Goal: Information Seeking & Learning: Compare options

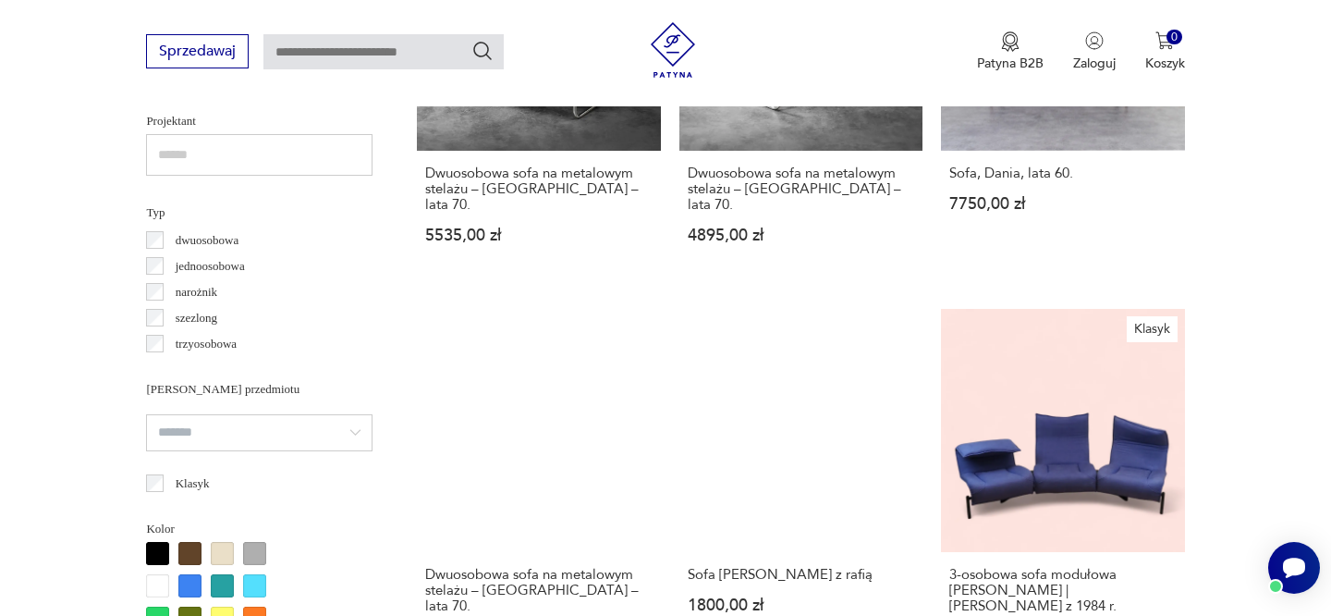
scroll to position [1326, 0]
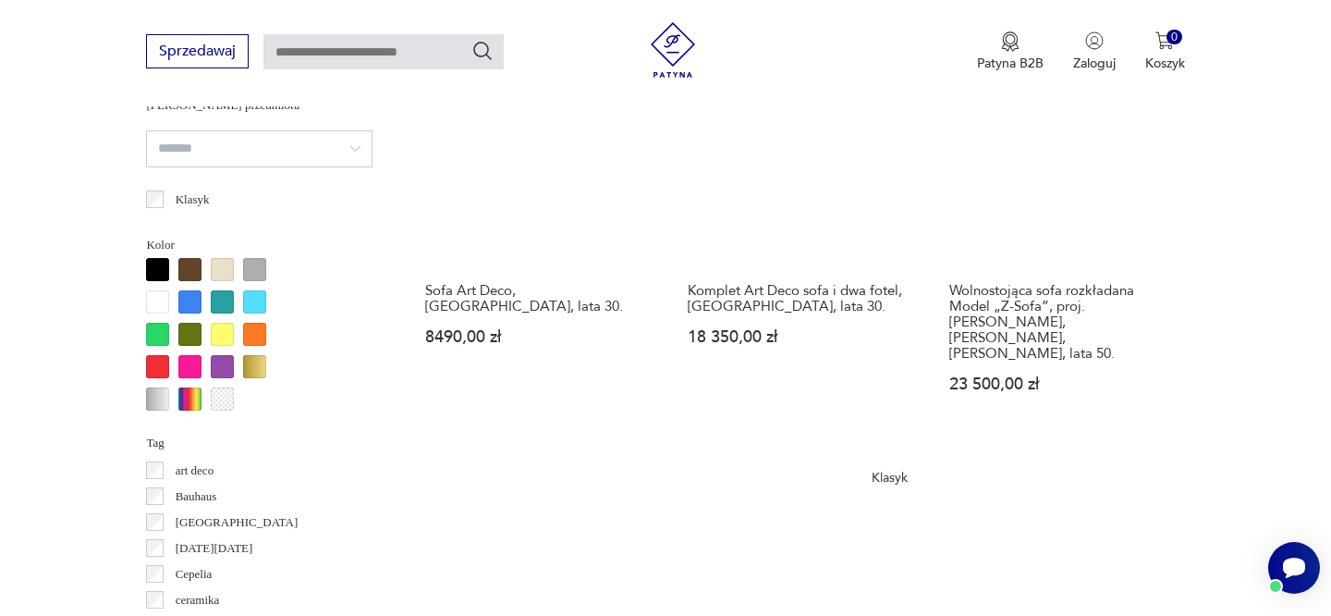
scroll to position [1617, 0]
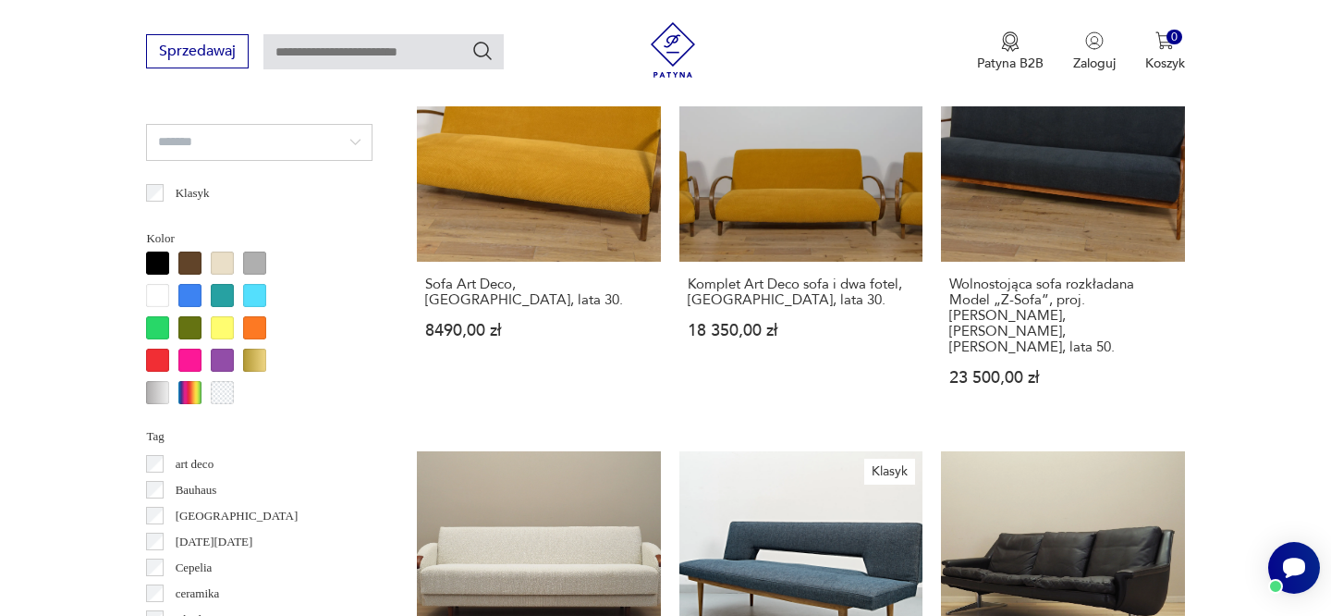
click at [157, 358] on div at bounding box center [157, 360] width 23 height 23
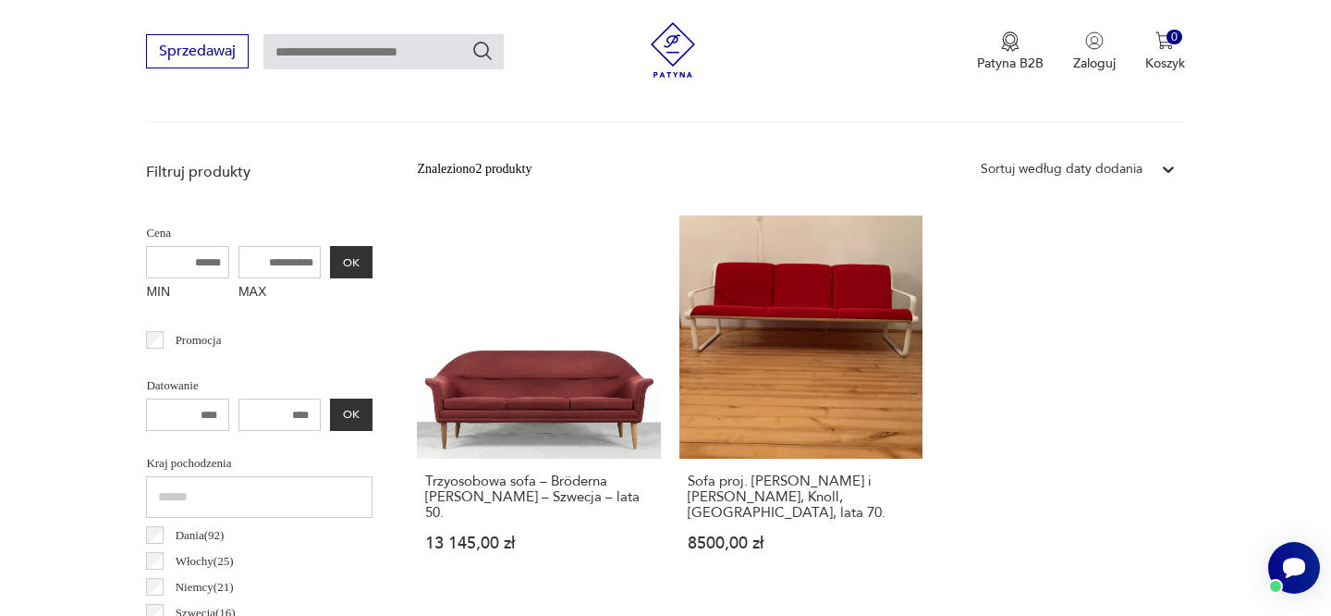
scroll to position [620, 0]
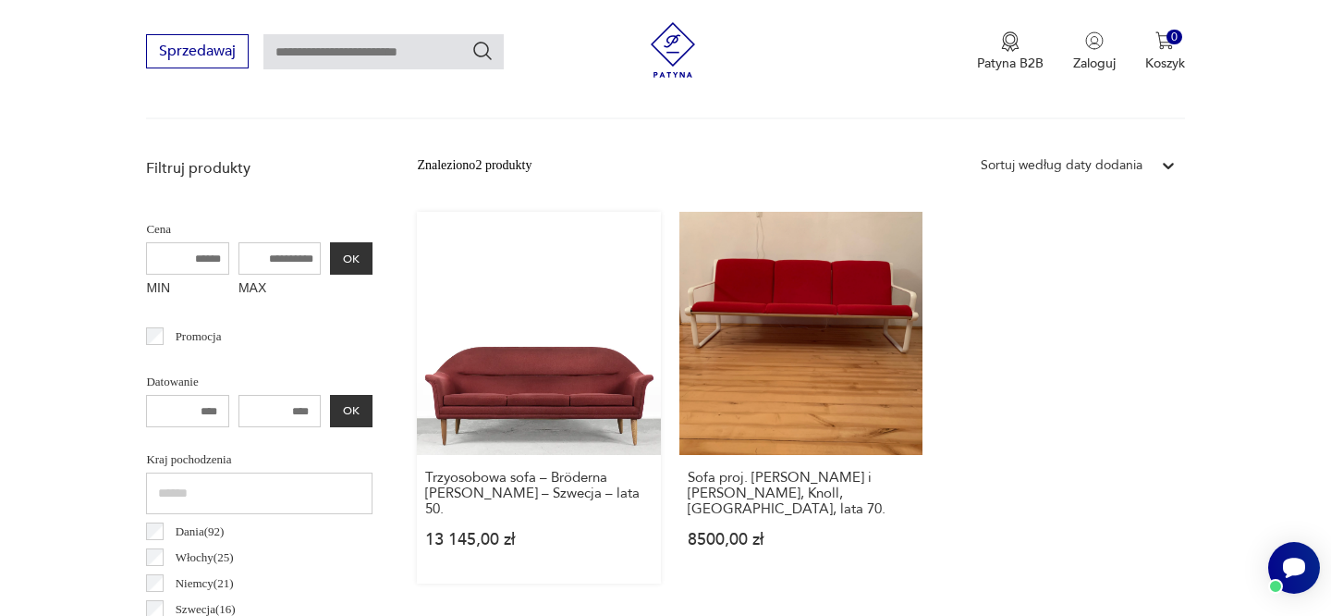
click at [493, 409] on link "Trzyosobowa sofa – Bröderna [PERSON_NAME] – Szwecja – lata 50. 13 145,00 zł" at bounding box center [538, 398] width 243 height 372
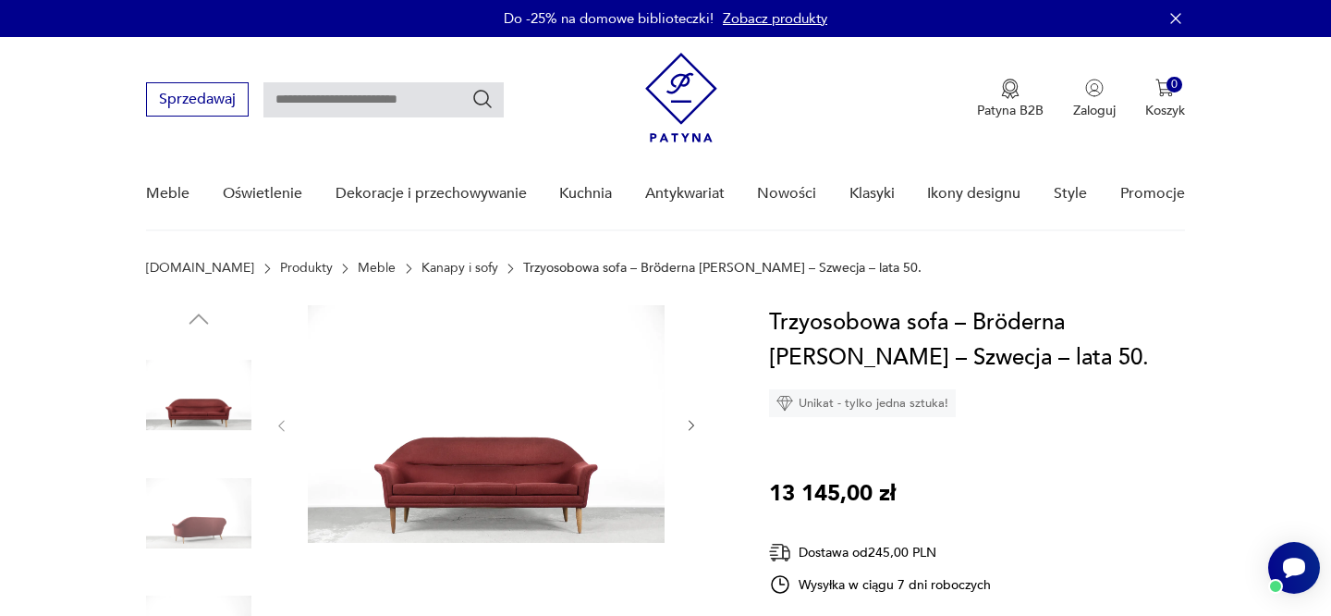
click at [517, 448] on img at bounding box center [486, 424] width 357 height 238
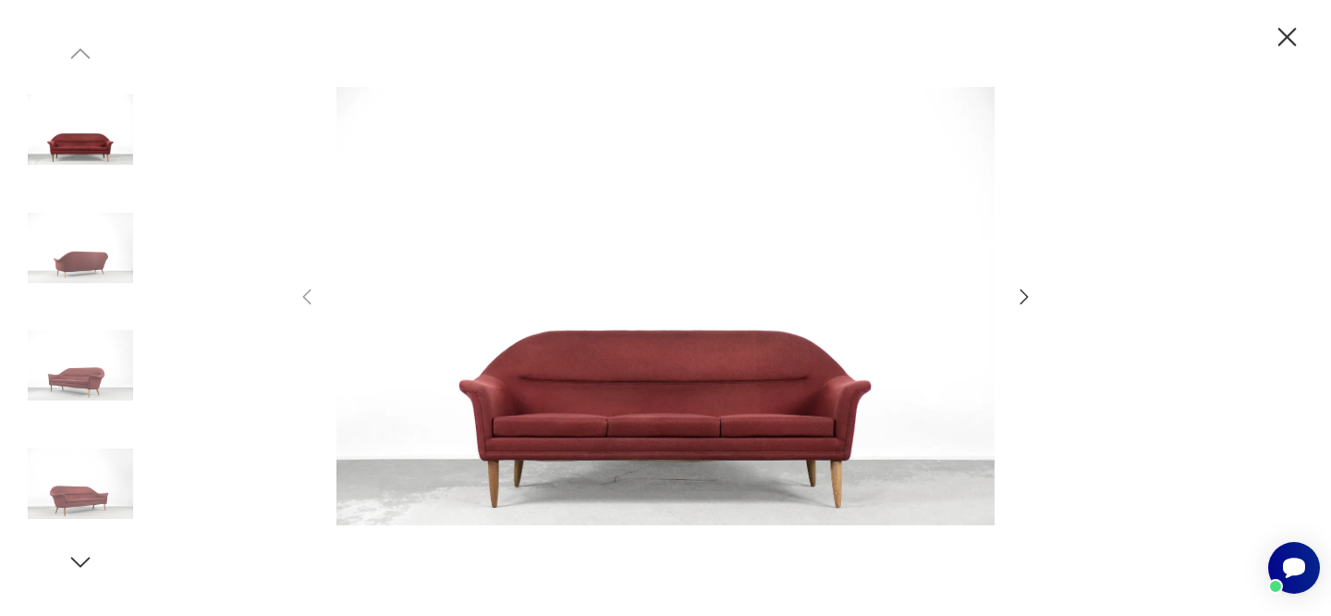
click at [1024, 292] on icon "button" at bounding box center [1025, 296] width 8 height 15
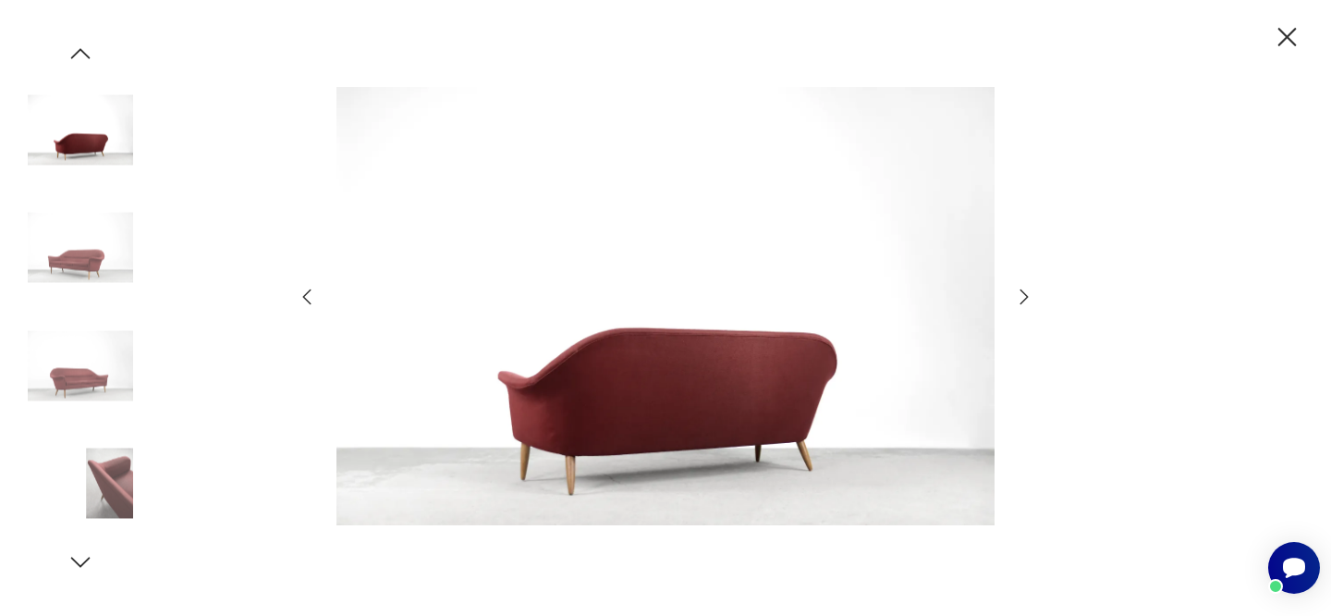
click at [1024, 292] on icon "button" at bounding box center [1025, 296] width 8 height 15
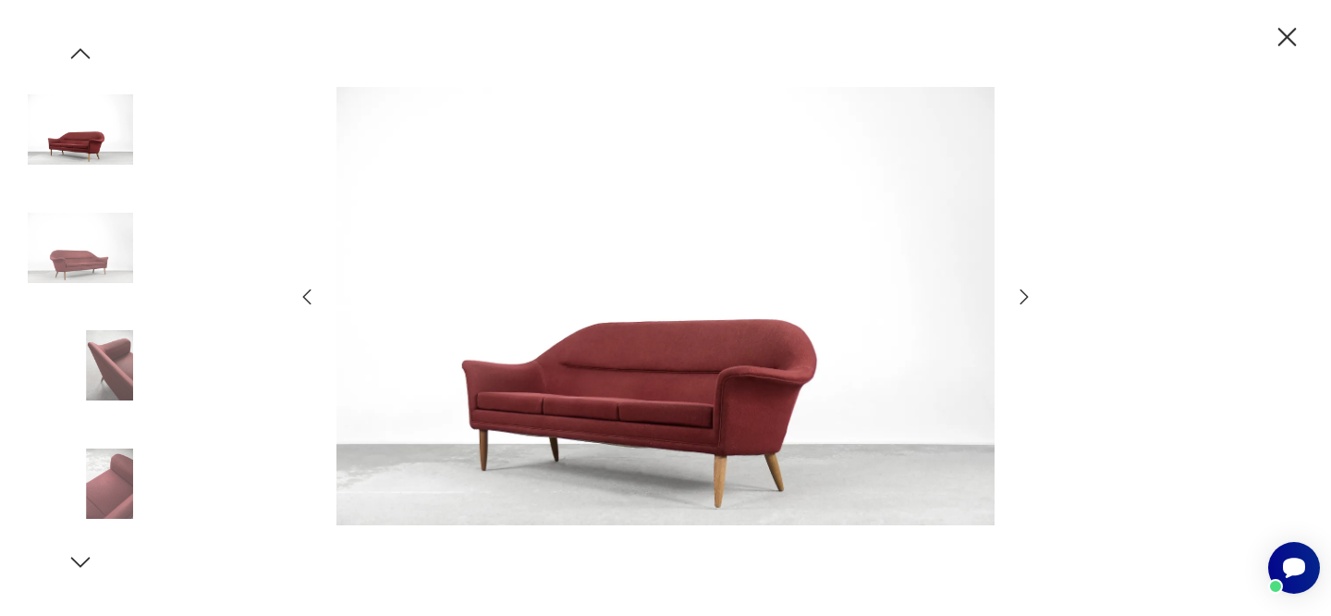
click at [1024, 292] on icon "button" at bounding box center [1025, 296] width 8 height 15
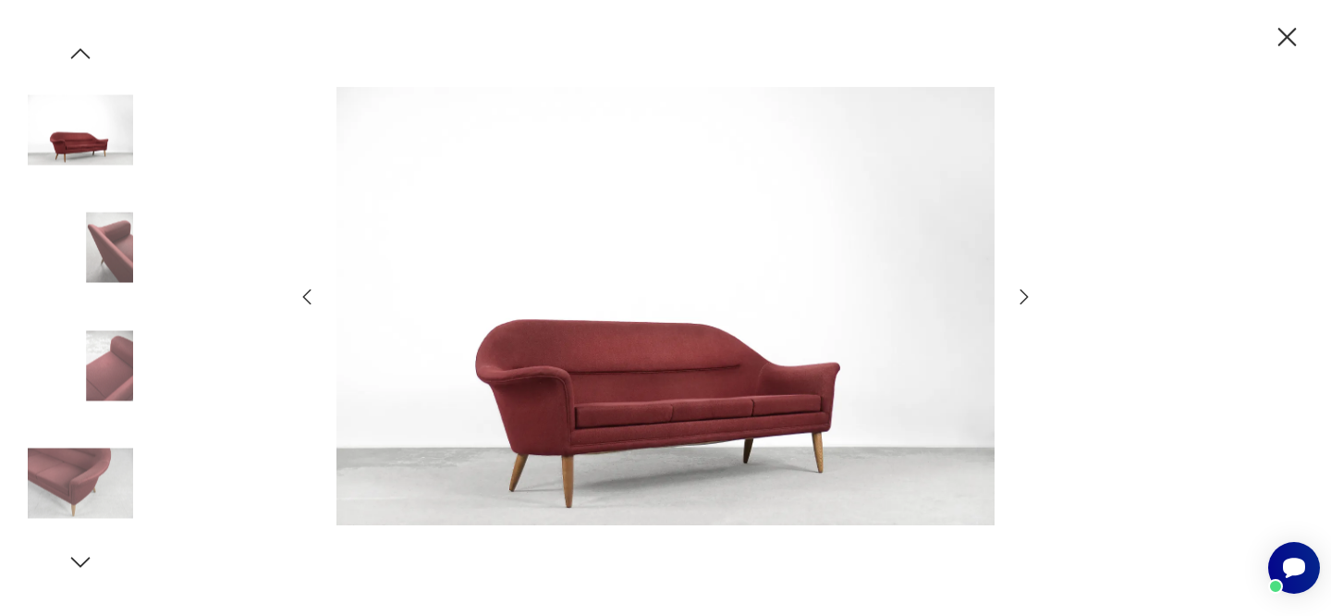
click at [1024, 292] on icon "button" at bounding box center [1025, 296] width 8 height 15
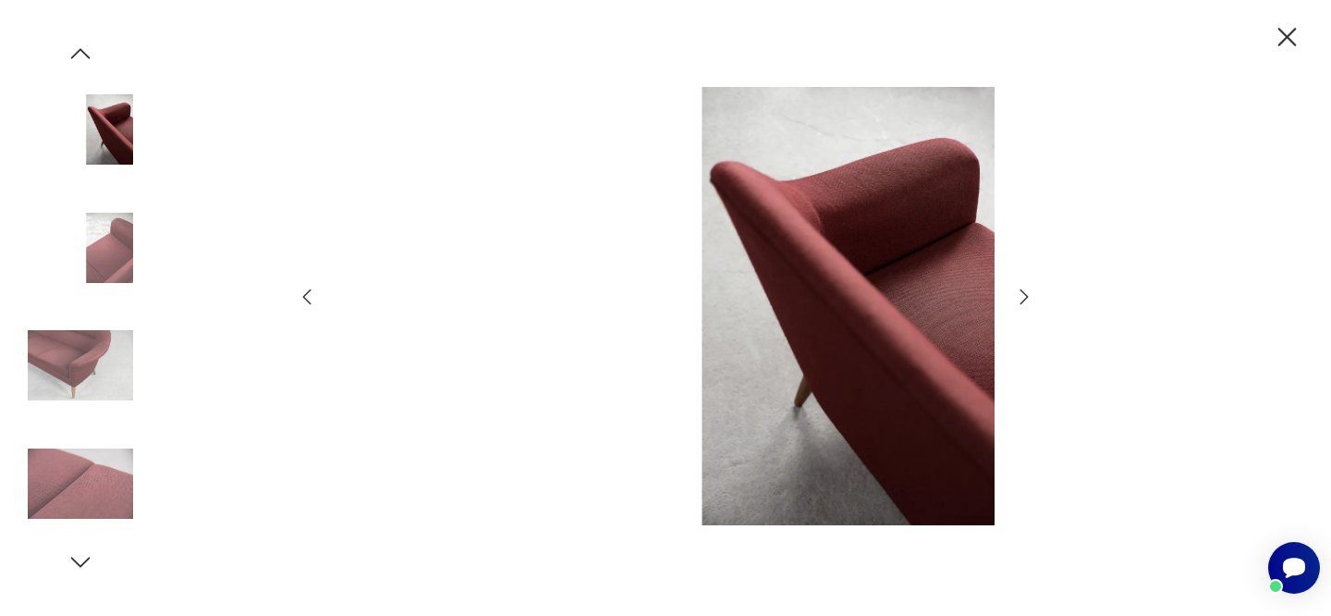
click at [1024, 292] on icon "button" at bounding box center [1025, 296] width 8 height 15
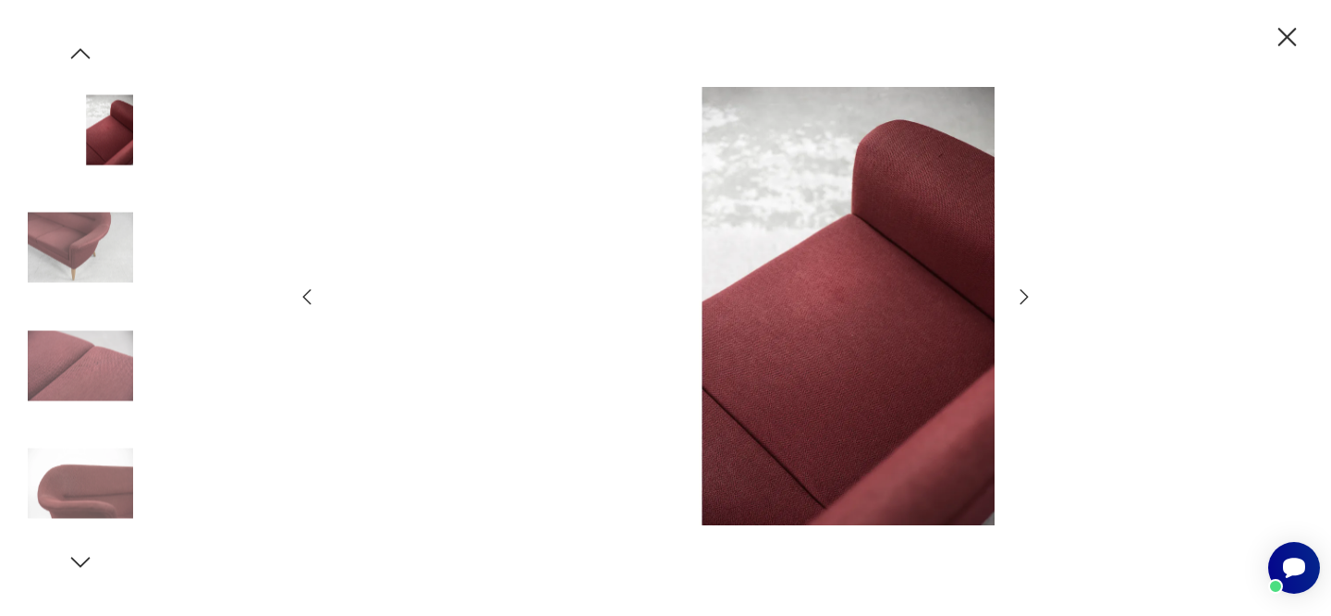
click at [1024, 292] on icon "button" at bounding box center [1025, 296] width 8 height 15
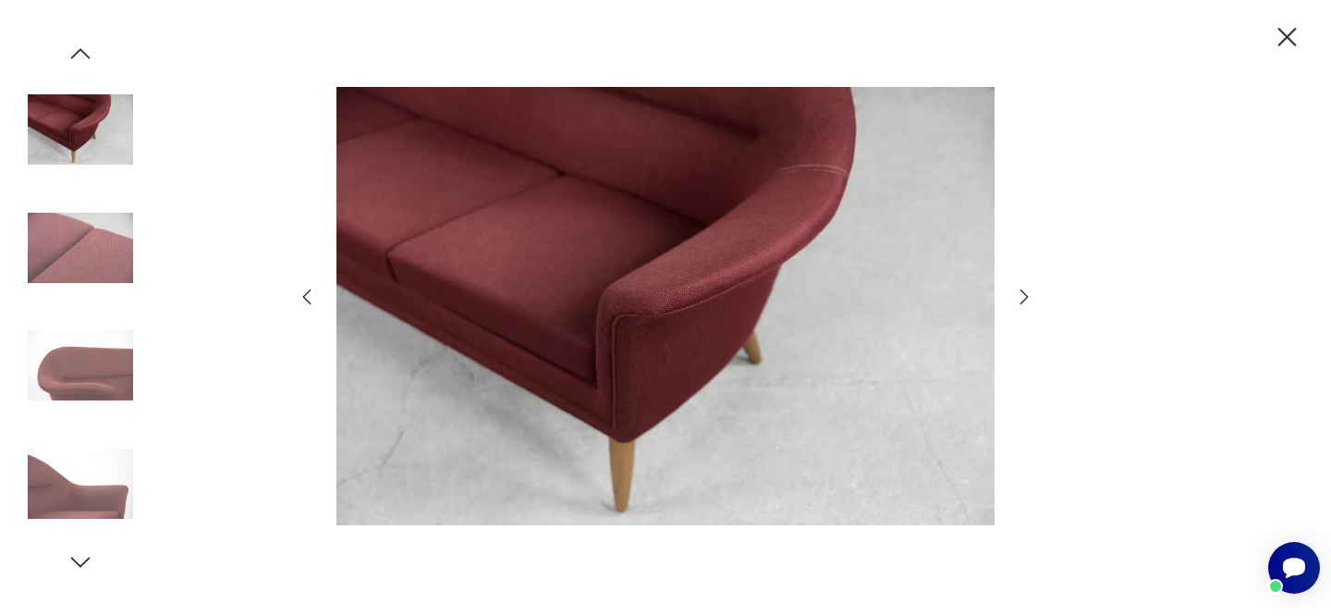
click at [710, 283] on img at bounding box center [666, 306] width 658 height 493
click at [1025, 295] on icon "button" at bounding box center [1024, 297] width 22 height 22
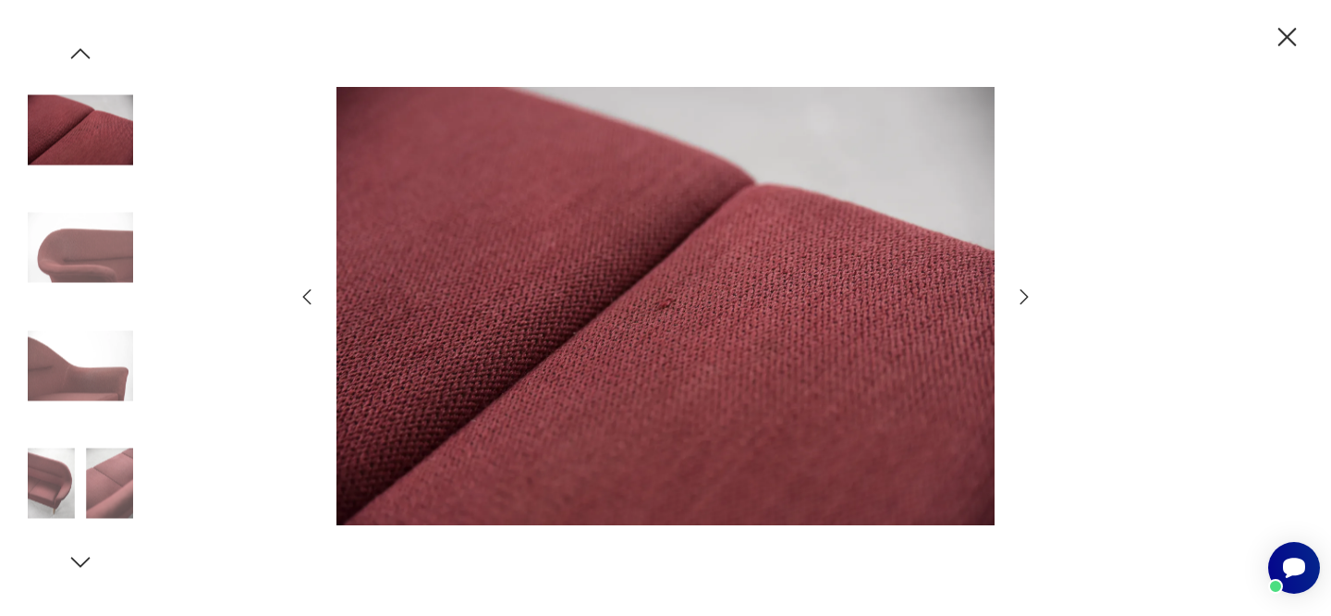
click at [1024, 295] on icon "button" at bounding box center [1024, 297] width 22 height 22
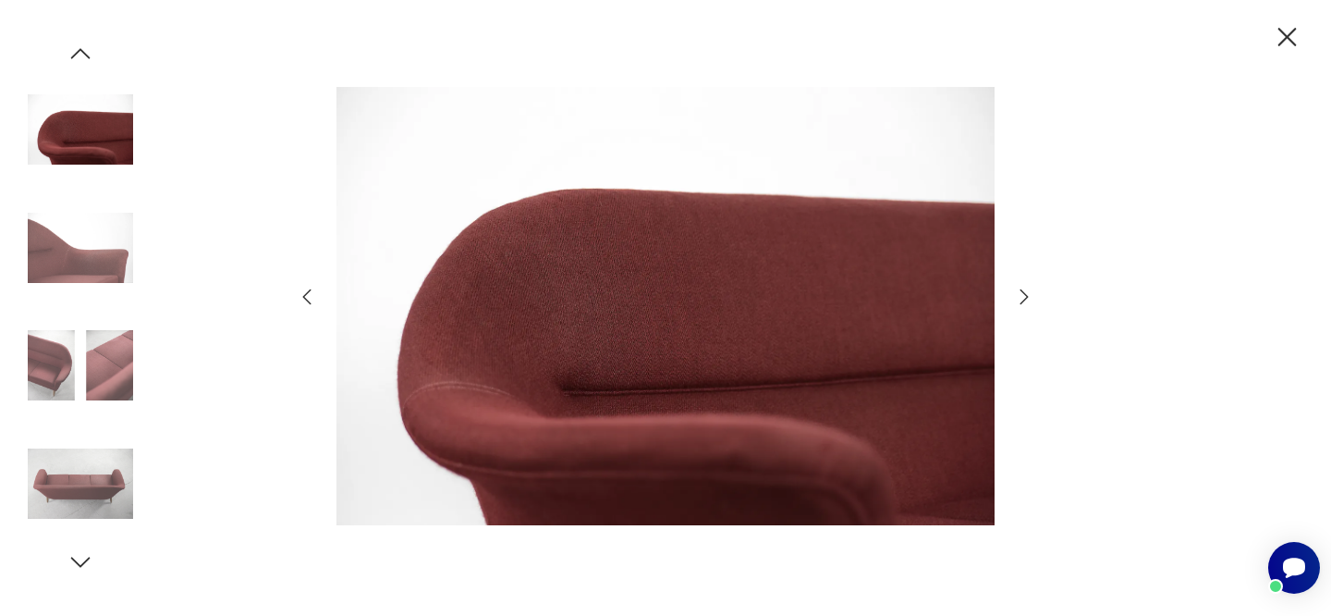
click at [1024, 295] on icon "button" at bounding box center [1024, 297] width 22 height 22
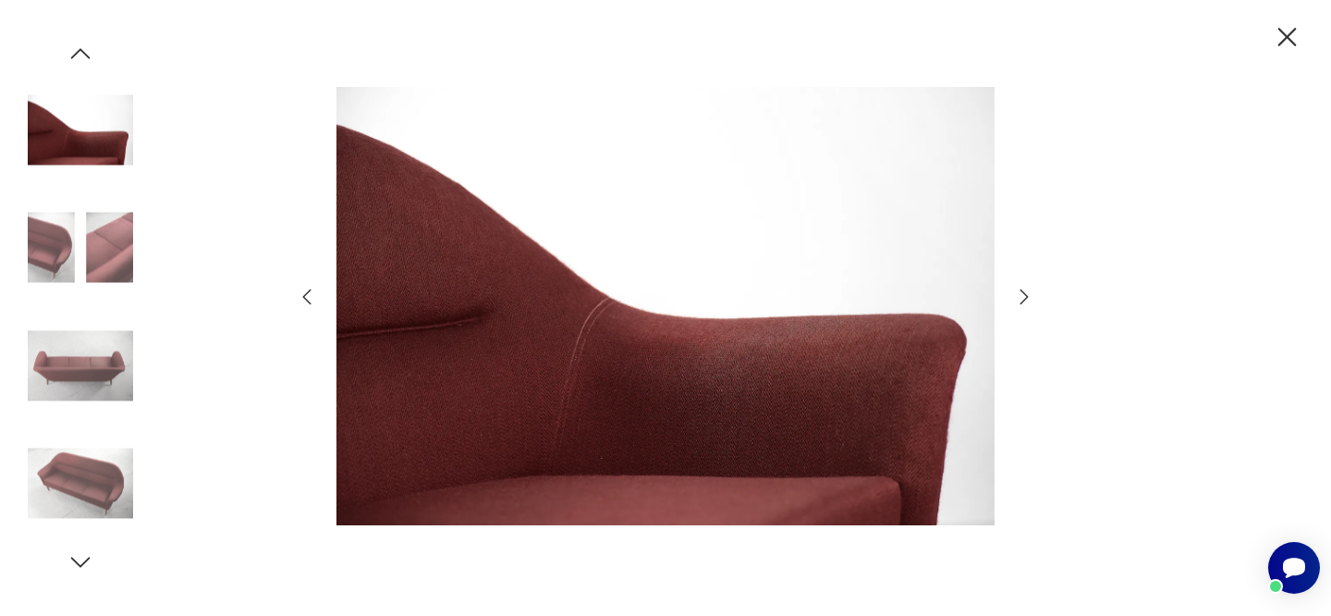
click at [1024, 295] on icon "button" at bounding box center [1024, 297] width 22 height 22
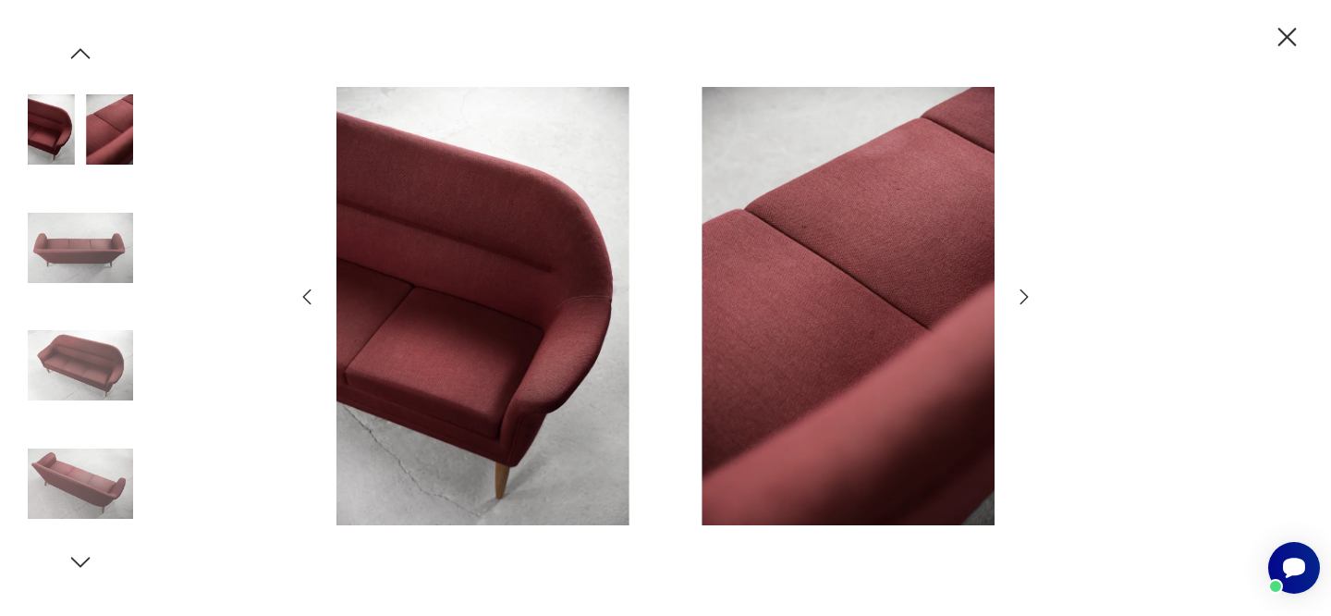
click at [1024, 295] on icon "button" at bounding box center [1024, 297] width 22 height 22
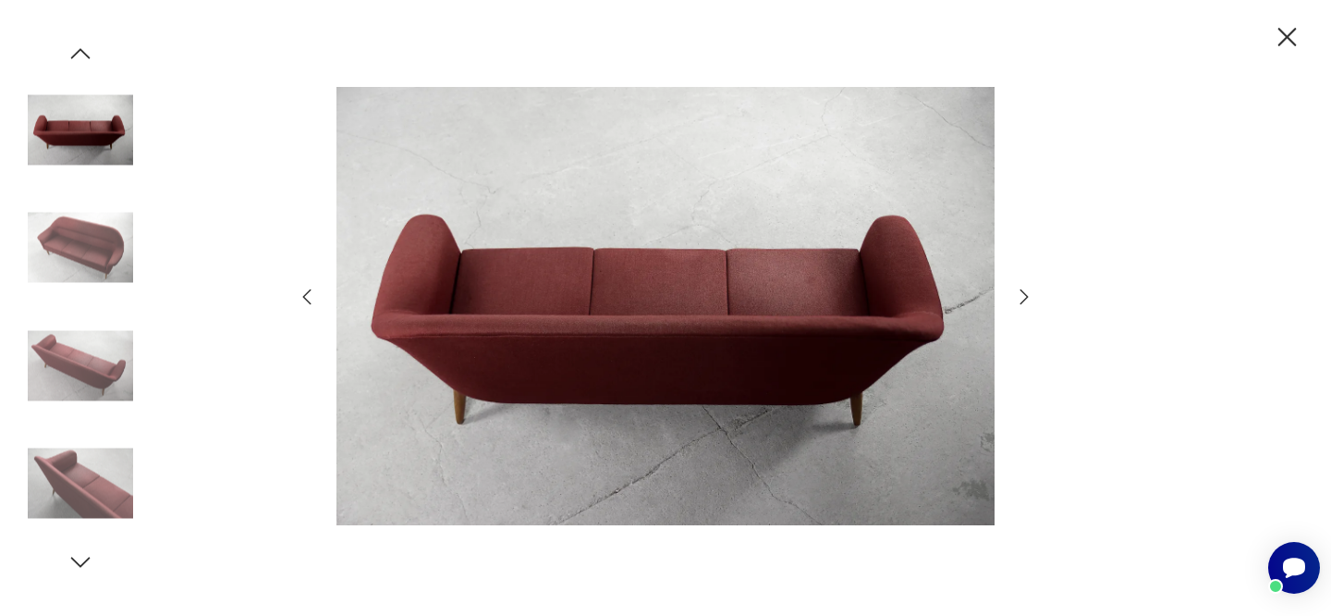
click at [1283, 34] on icon "button" at bounding box center [1288, 37] width 18 height 18
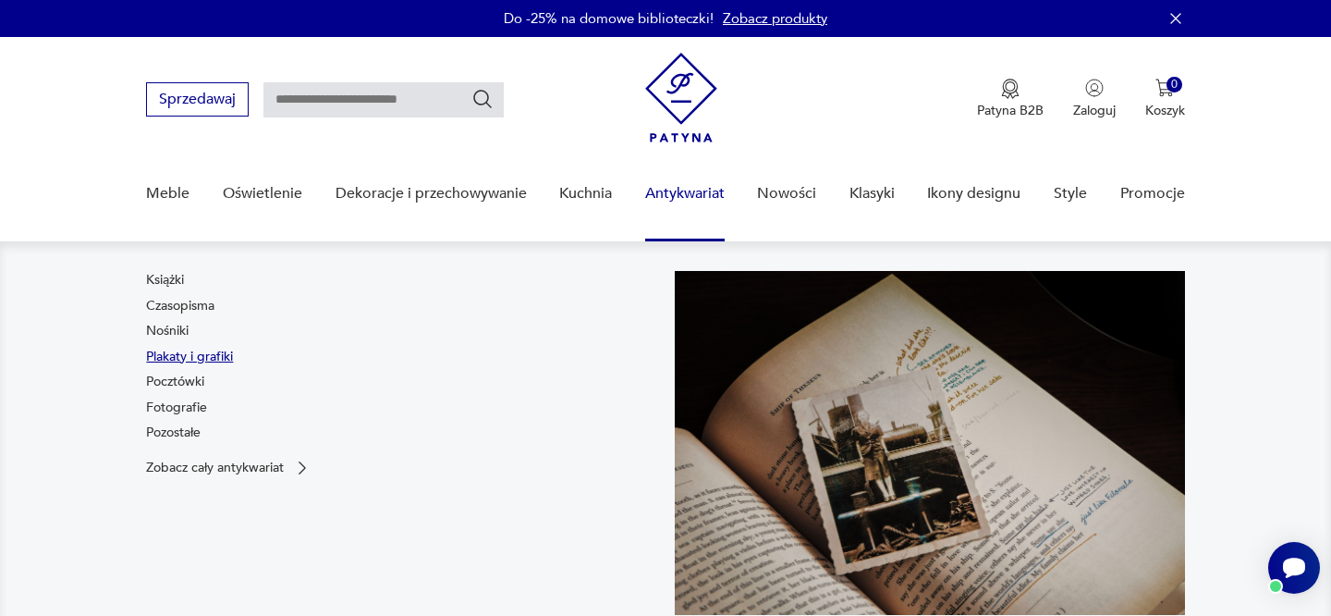
click at [190, 355] on link "Plakaty i grafiki" at bounding box center [189, 357] width 87 height 18
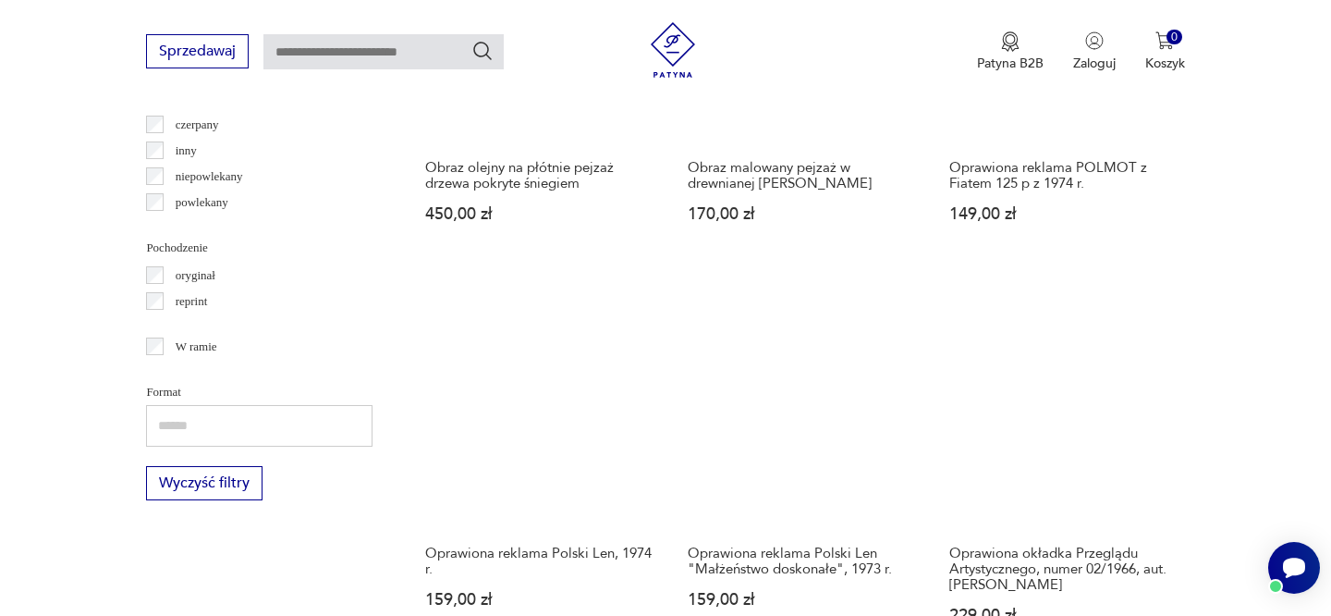
scroll to position [2144, 0]
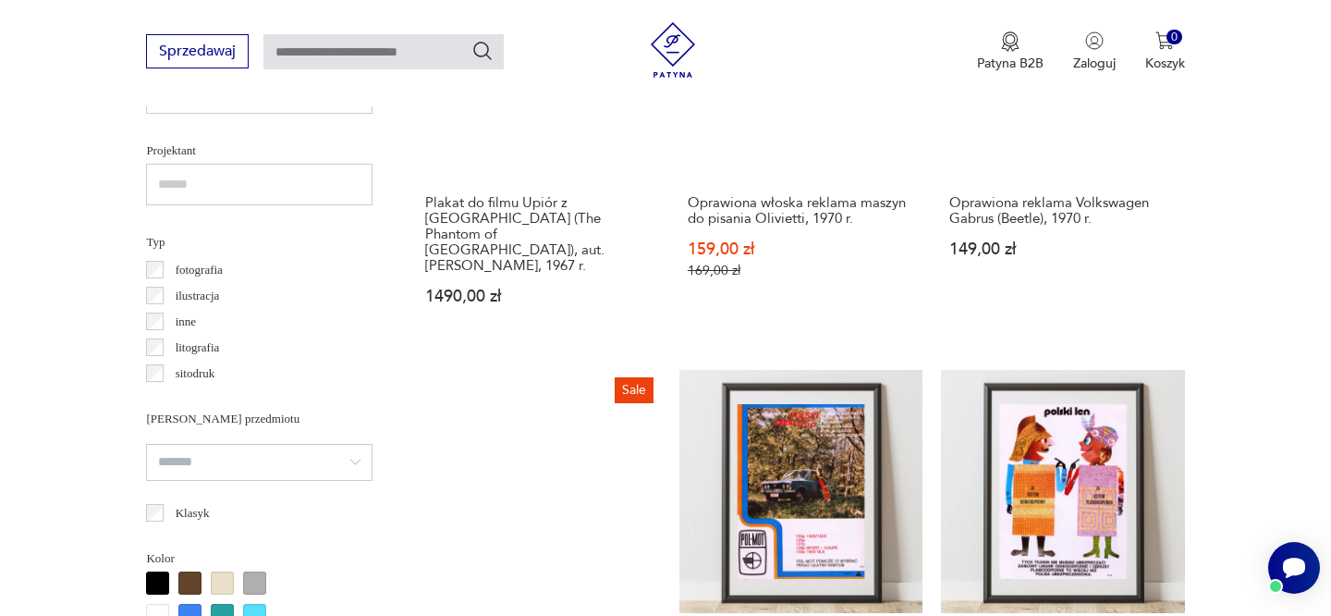
scroll to position [1252, 0]
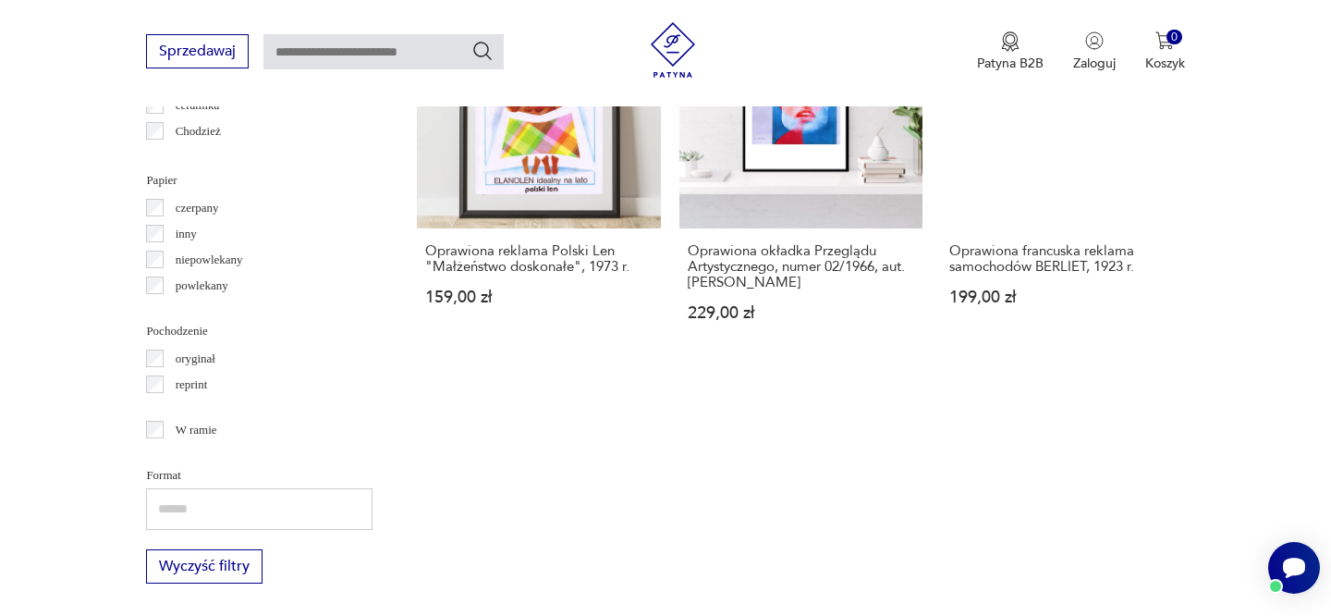
scroll to position [2049, 0]
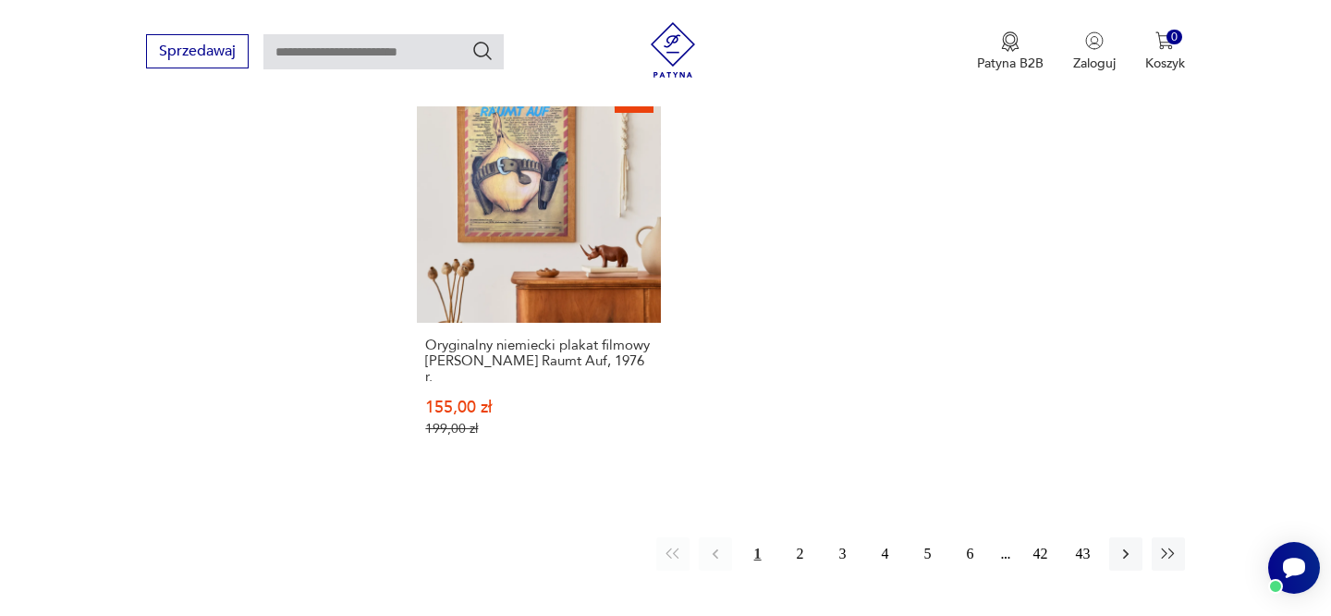
scroll to position [2761, 0]
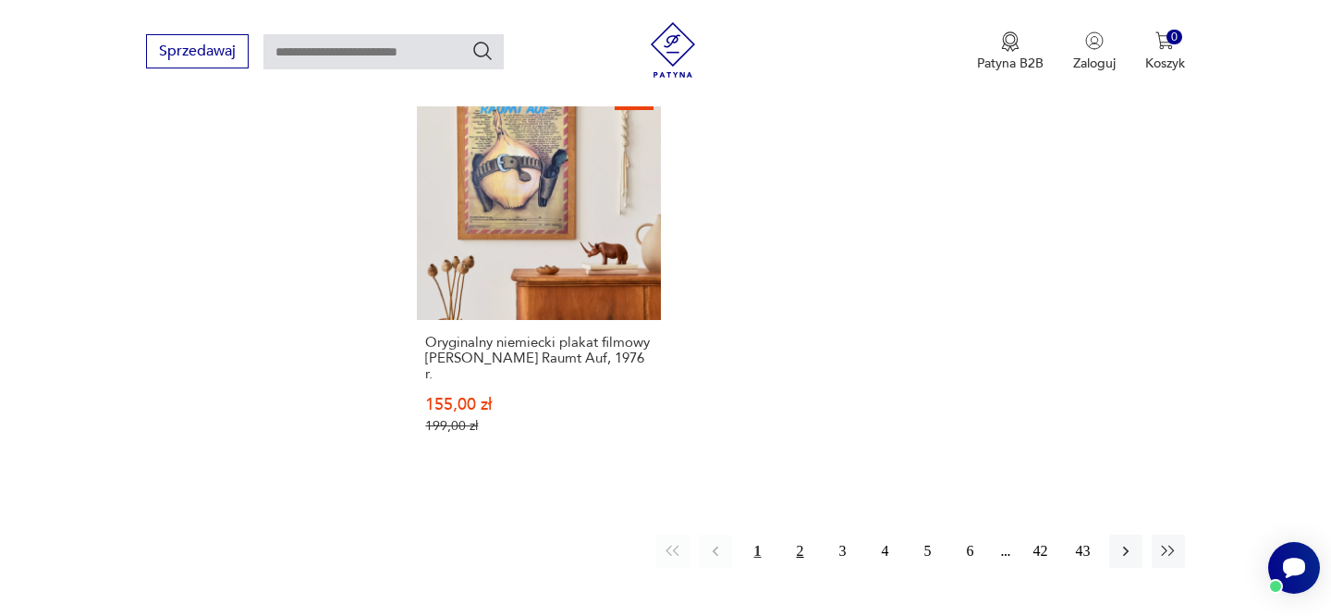
click at [802, 534] on button "2" at bounding box center [800, 550] width 33 height 33
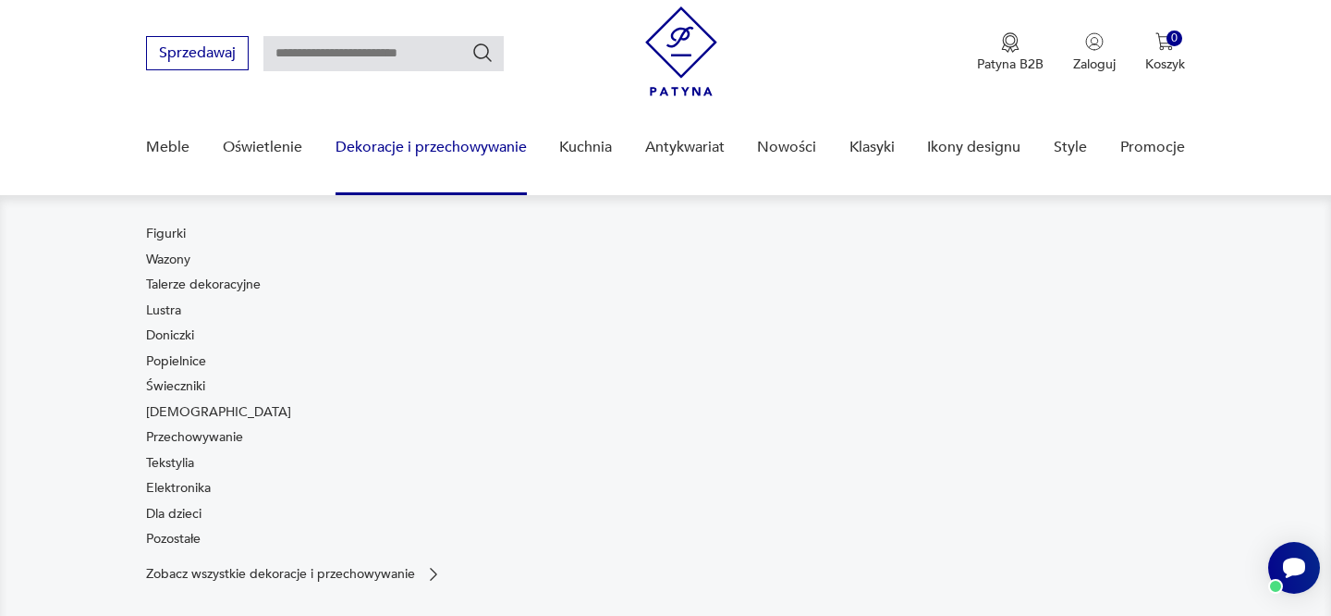
scroll to position [44, 0]
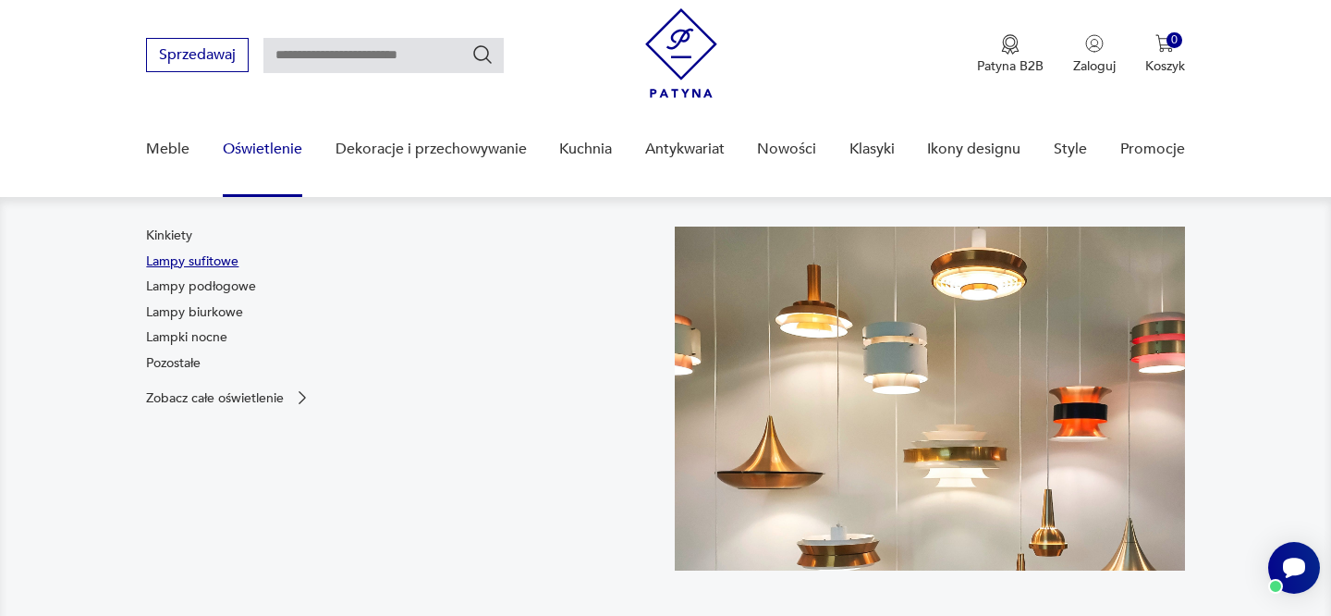
click at [214, 259] on link "Lampy sufitowe" at bounding box center [192, 261] width 92 height 18
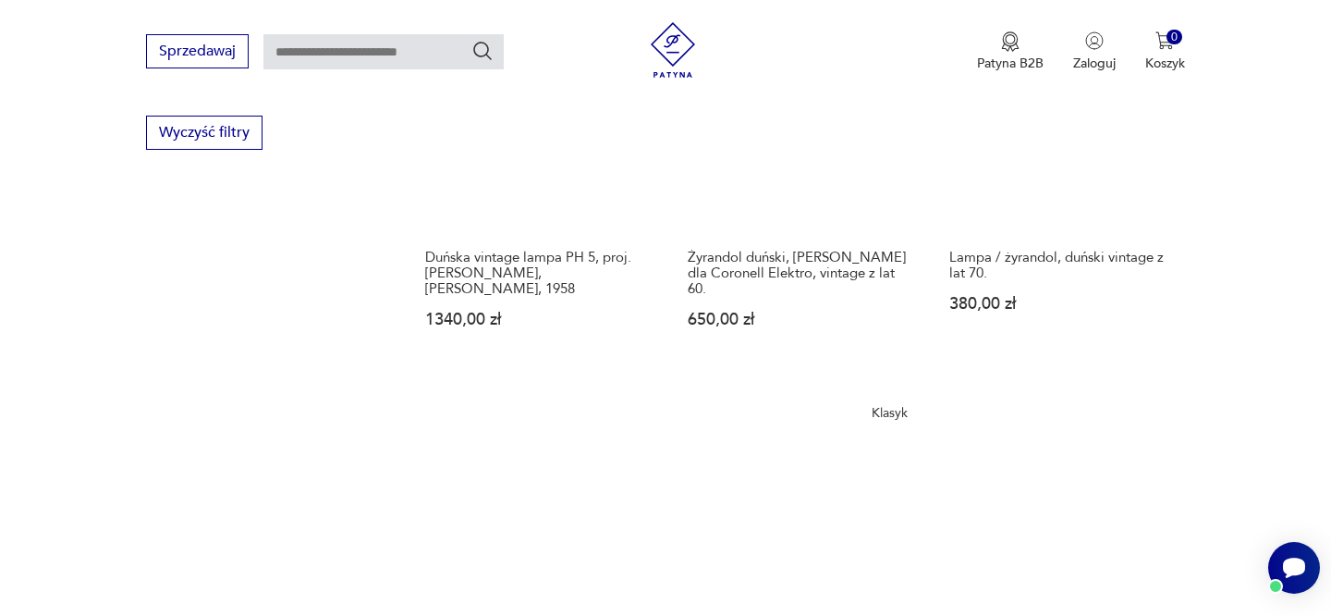
scroll to position [690, 0]
